Goal: Find contact information: Find contact information

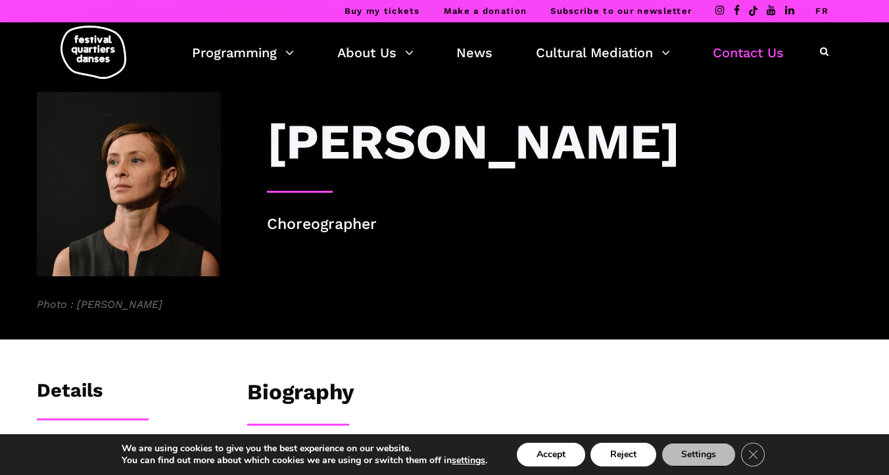
click at [746, 55] on link "Contact Us" at bounding box center [748, 52] width 71 height 22
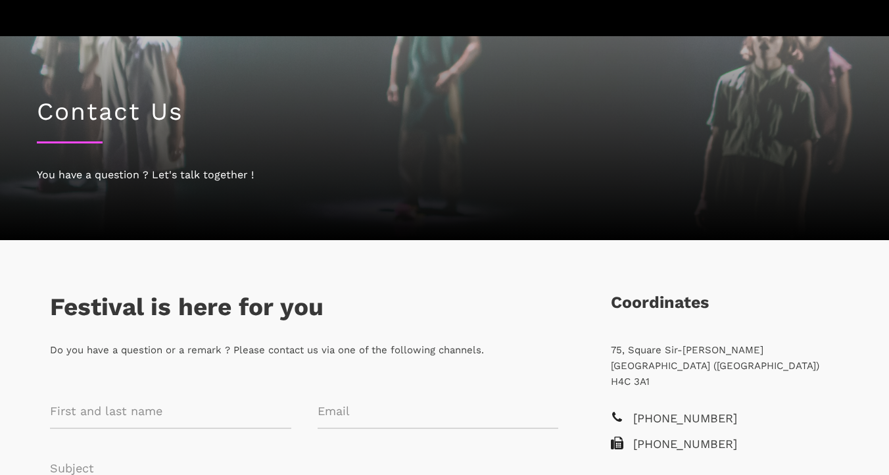
scroll to position [212, 0]
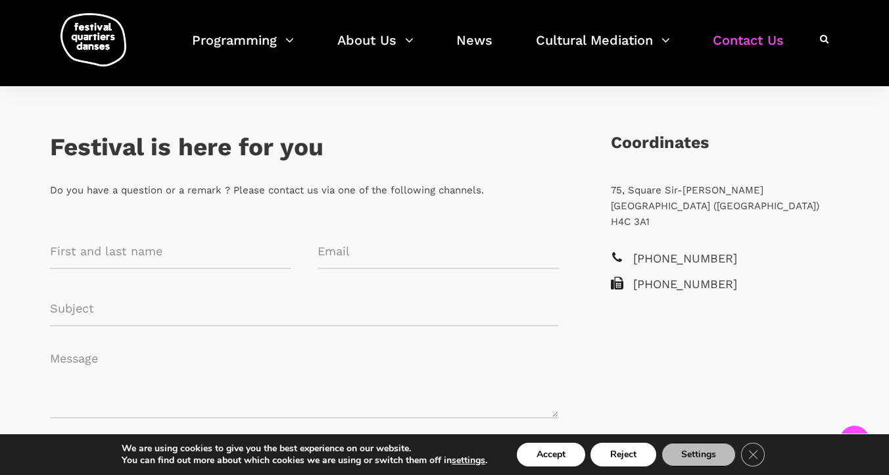
click at [621, 191] on p "[STREET_ADDRESS][PERSON_NAME]" at bounding box center [725, 205] width 228 height 47
drag, startPoint x: 613, startPoint y: 190, endPoint x: 654, endPoint y: 208, distance: 44.5
click at [654, 208] on p "[STREET_ADDRESS][PERSON_NAME]" at bounding box center [725, 205] width 228 height 47
copy p "75, Square Sir-[PERSON_NAME] [GEOGRAPHIC_DATA]"
